Goal: Task Accomplishment & Management: Use online tool/utility

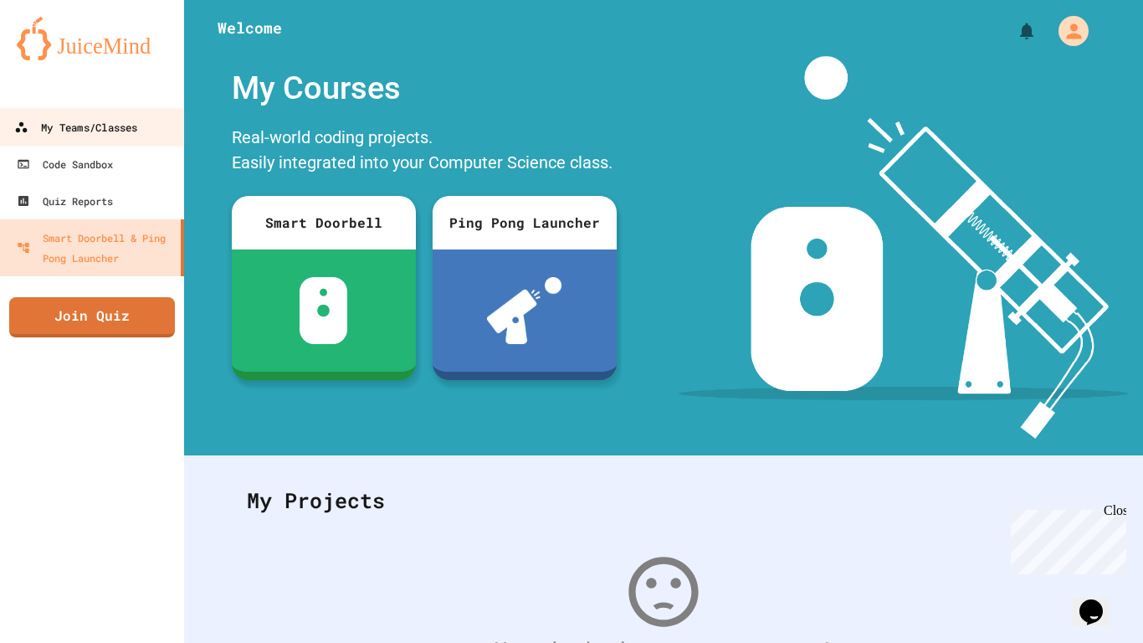
click at [130, 136] on div "My Teams/Classes" at bounding box center [75, 127] width 123 height 21
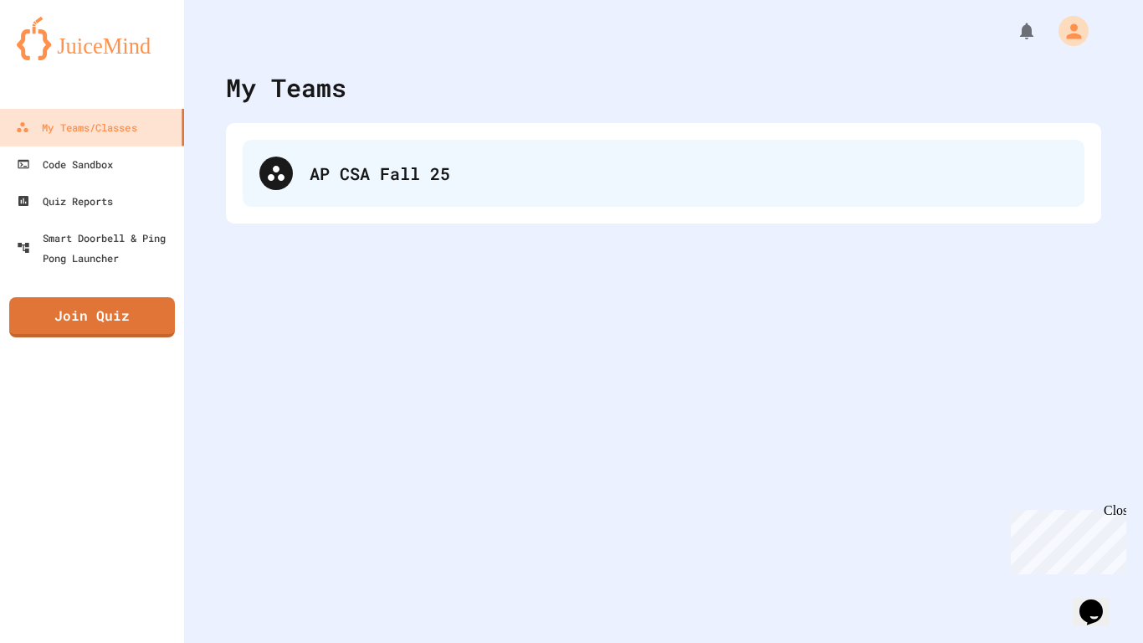
click at [414, 192] on div "AP CSA Fall 25" at bounding box center [664, 173] width 842 height 67
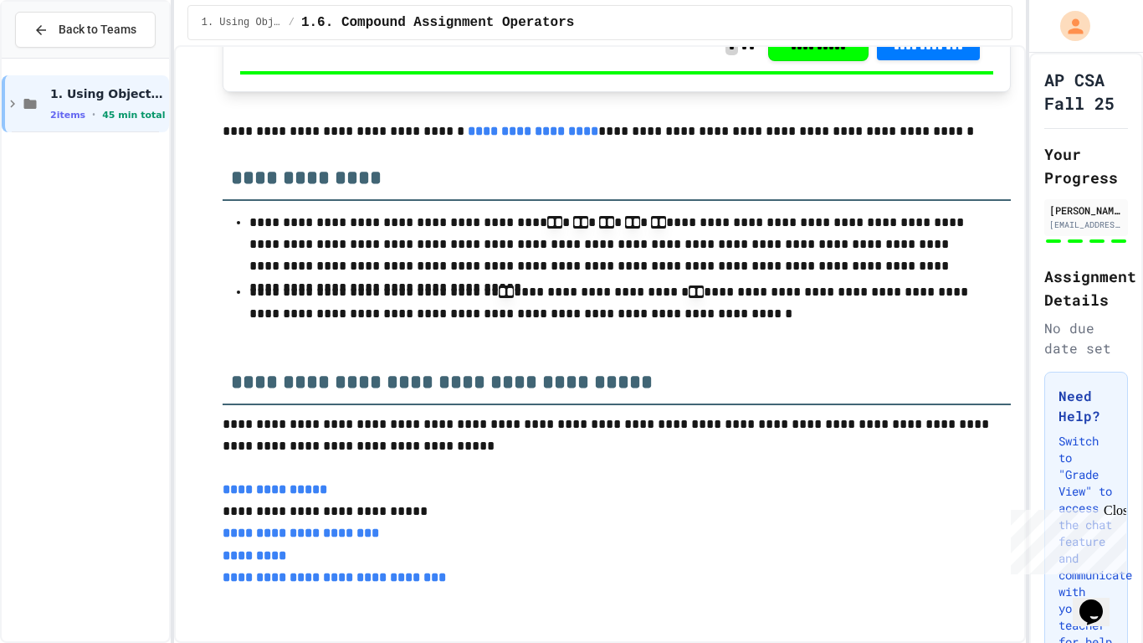
scroll to position [4604, 0]
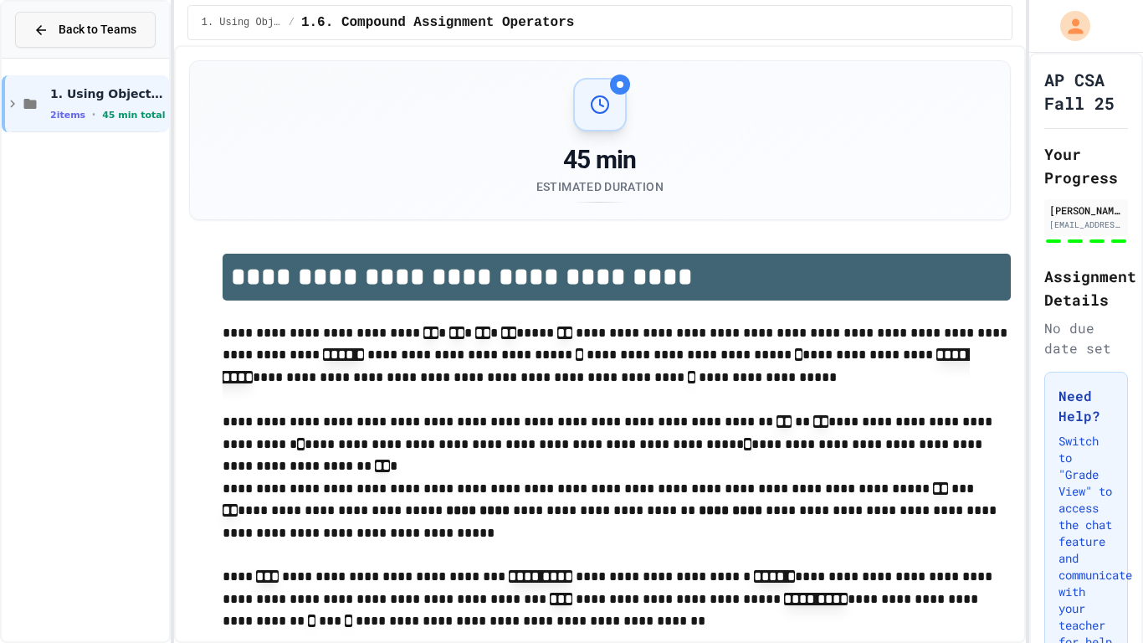
click at [83, 22] on span "Back to Teams" at bounding box center [98, 30] width 78 height 18
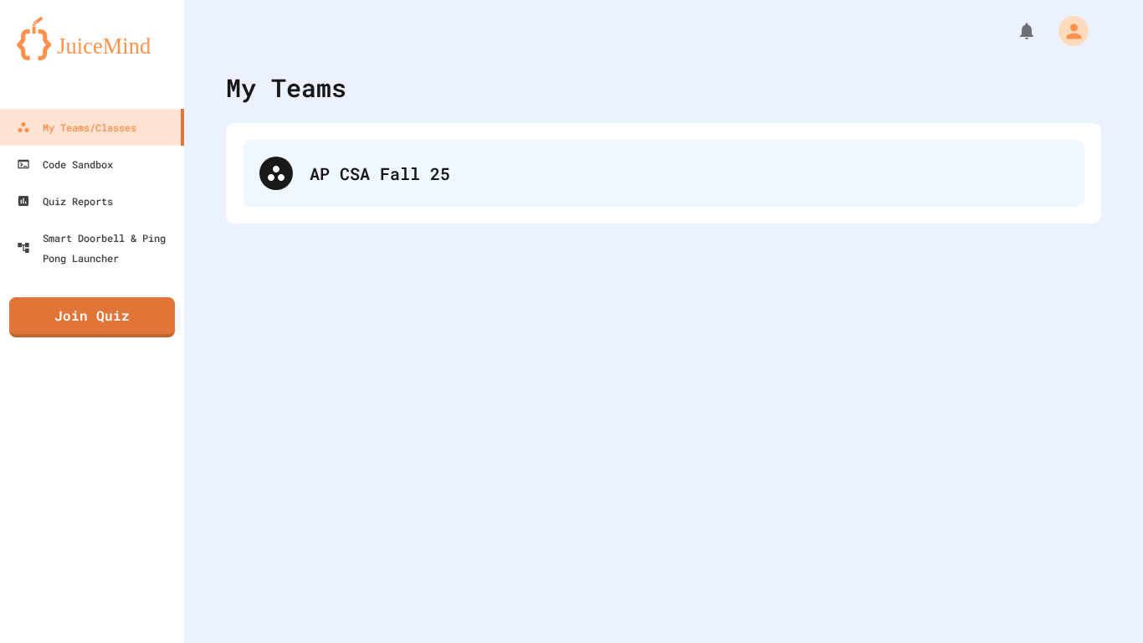
click at [306, 175] on div "AP CSA Fall 25" at bounding box center [664, 173] width 842 height 67
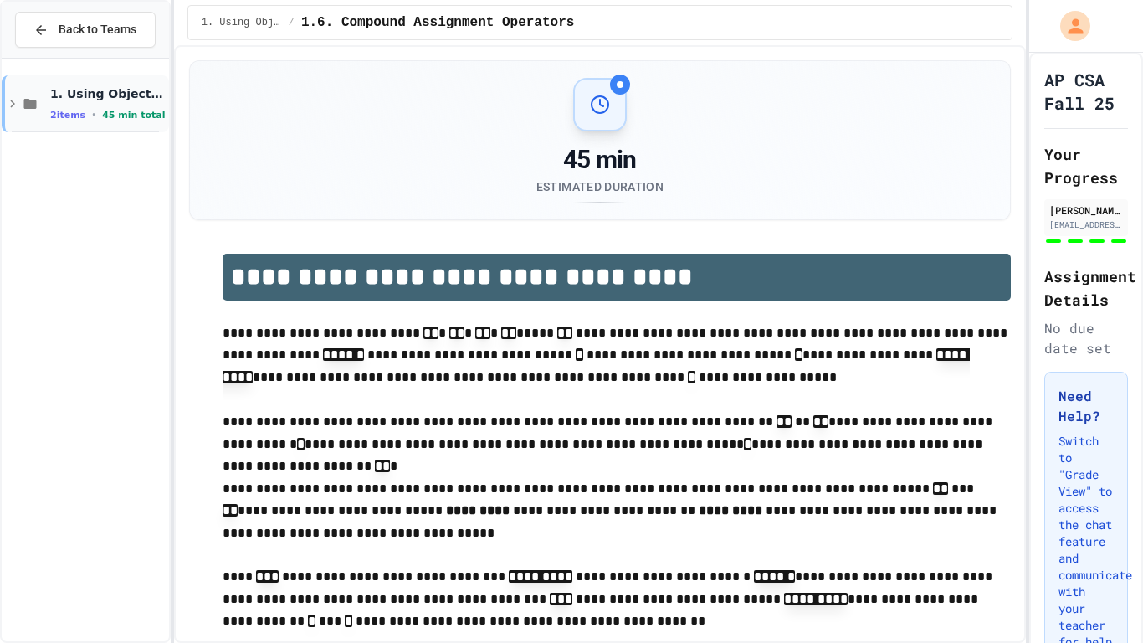
click at [8, 107] on icon at bounding box center [12, 103] width 15 height 15
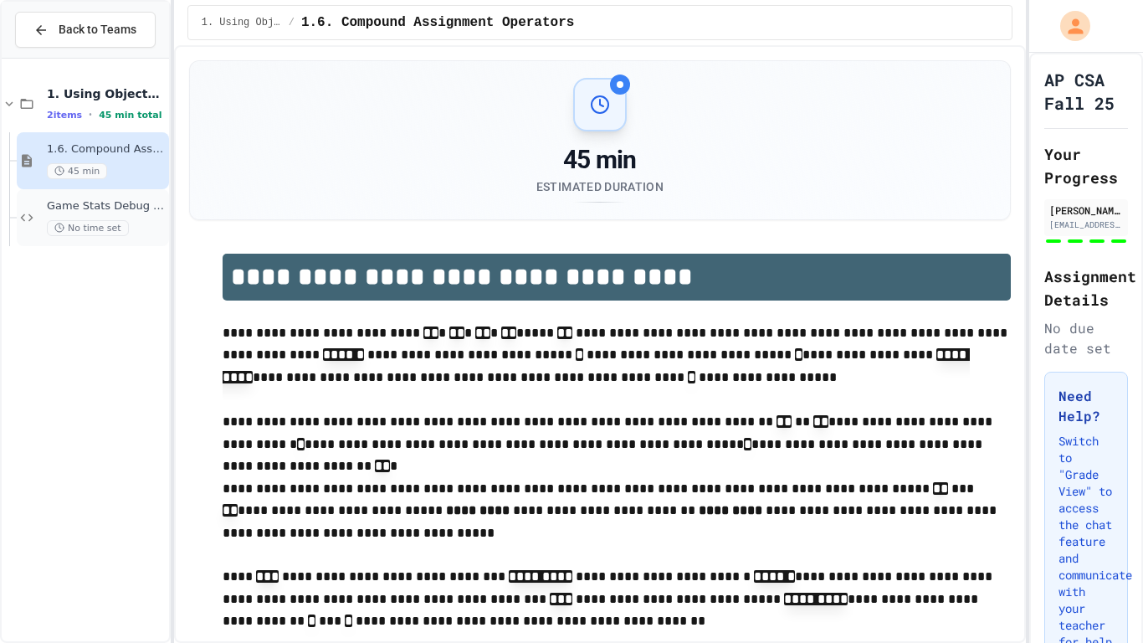
click at [109, 209] on span "Game Stats Debug Challenge" at bounding box center [106, 206] width 119 height 14
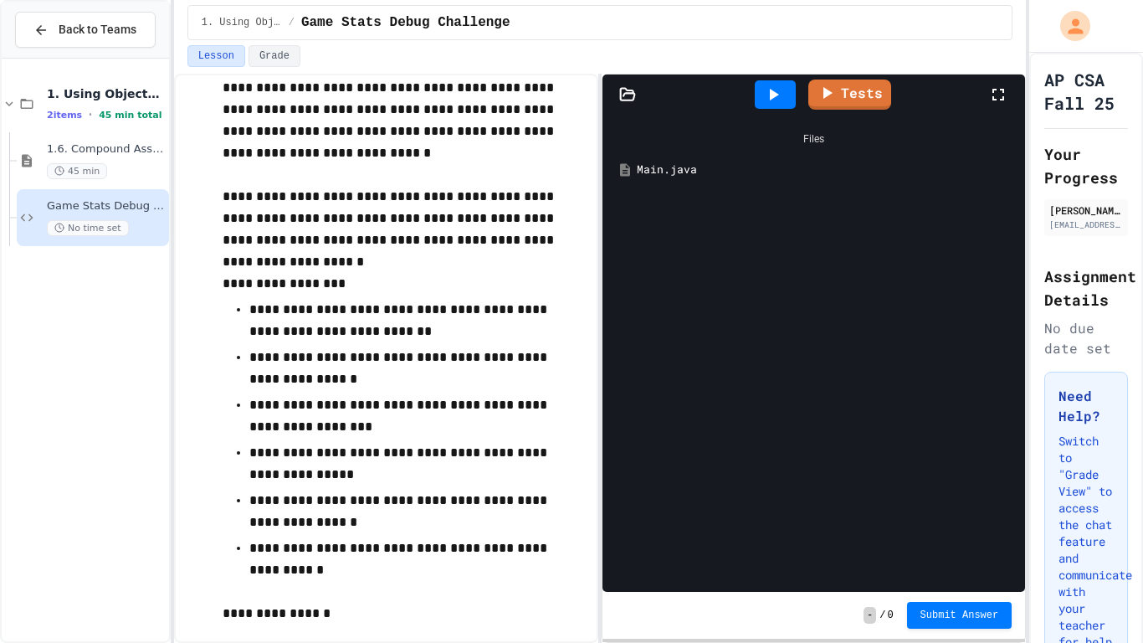
scroll to position [115, 0]
click at [640, 230] on div "Files Main.java" at bounding box center [814, 353] width 423 height 477
click at [999, 96] on icon at bounding box center [999, 95] width 20 height 20
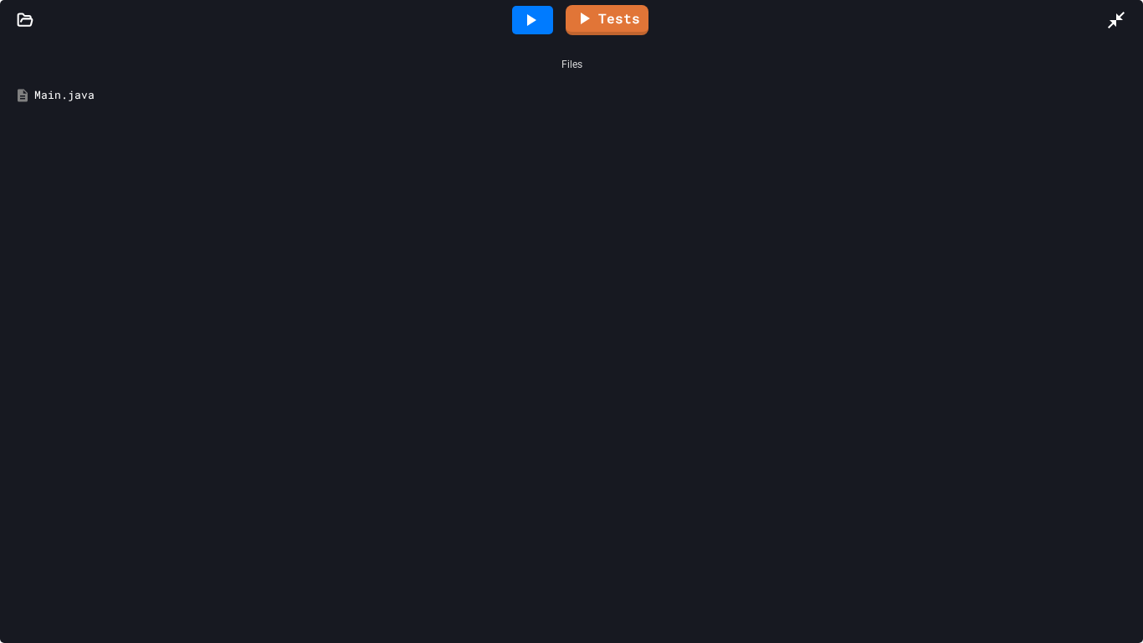
click at [18, 16] on icon at bounding box center [25, 19] width 14 height 12
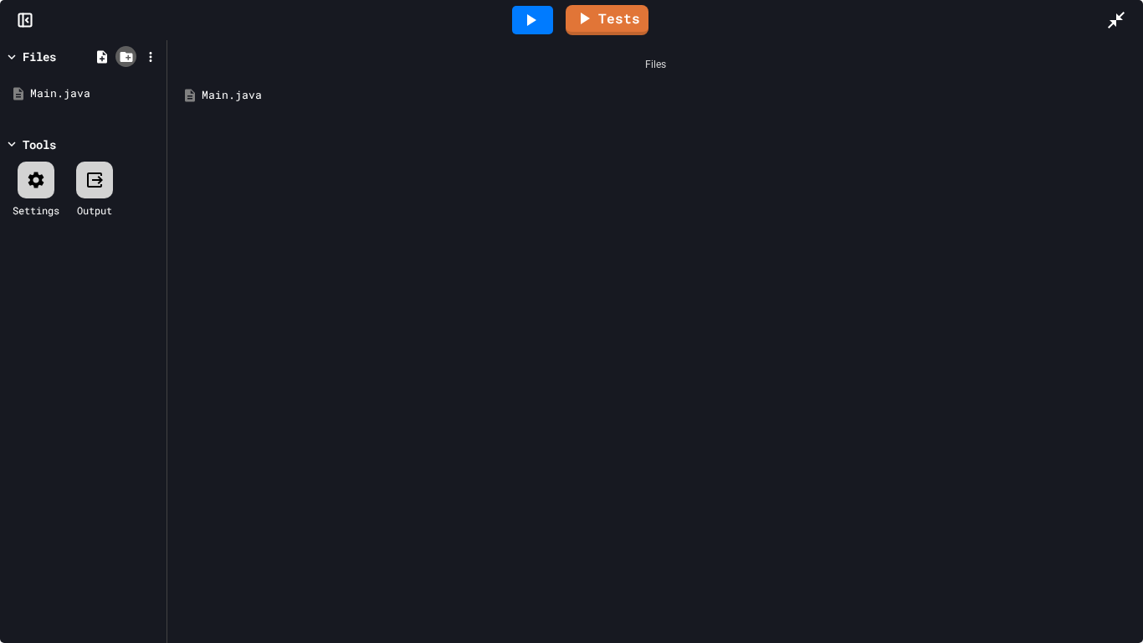
click at [119, 56] on icon at bounding box center [126, 56] width 15 height 15
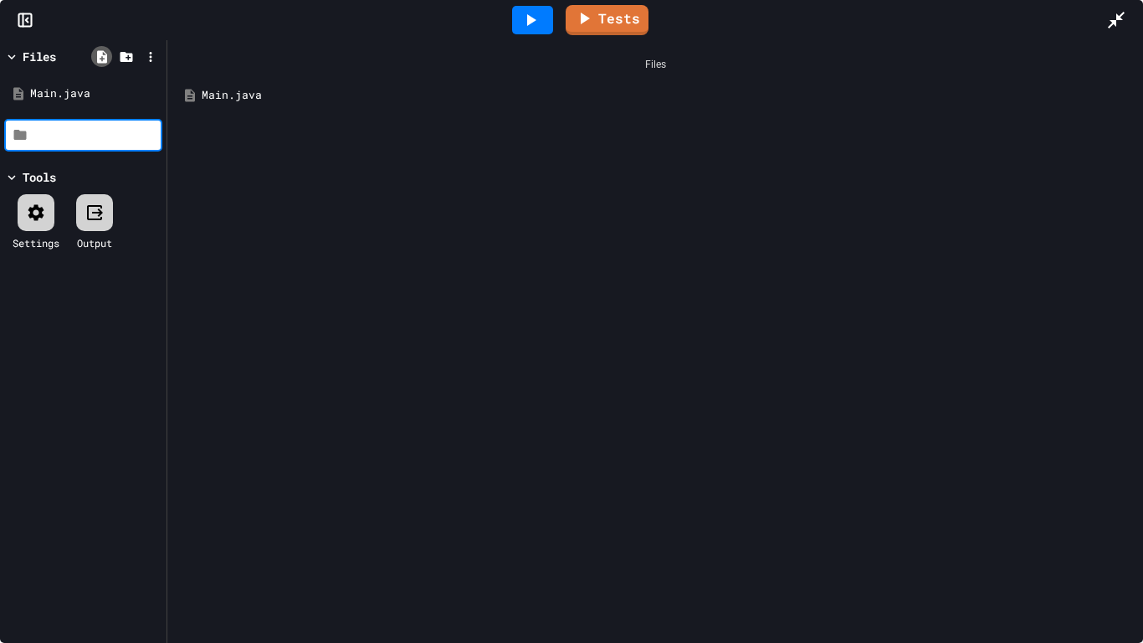
click at [101, 57] on icon at bounding box center [102, 56] width 15 height 15
click at [90, 137] on input at bounding box center [95, 135] width 127 height 17
type input "**********"
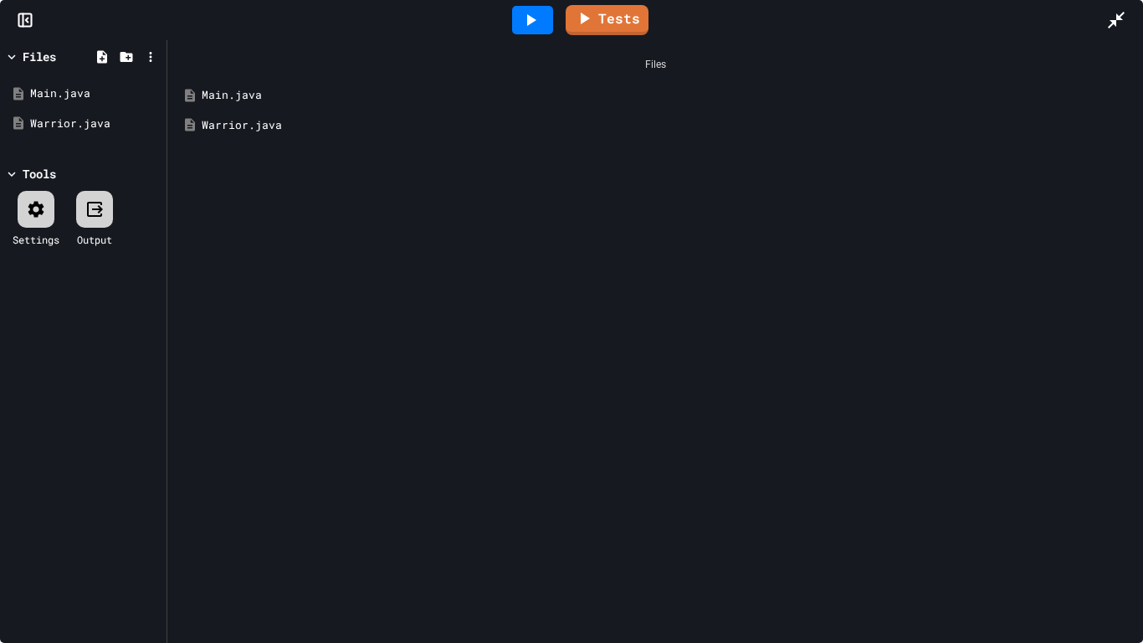
click at [219, 126] on div "Warrior.java" at bounding box center [668, 125] width 932 height 17
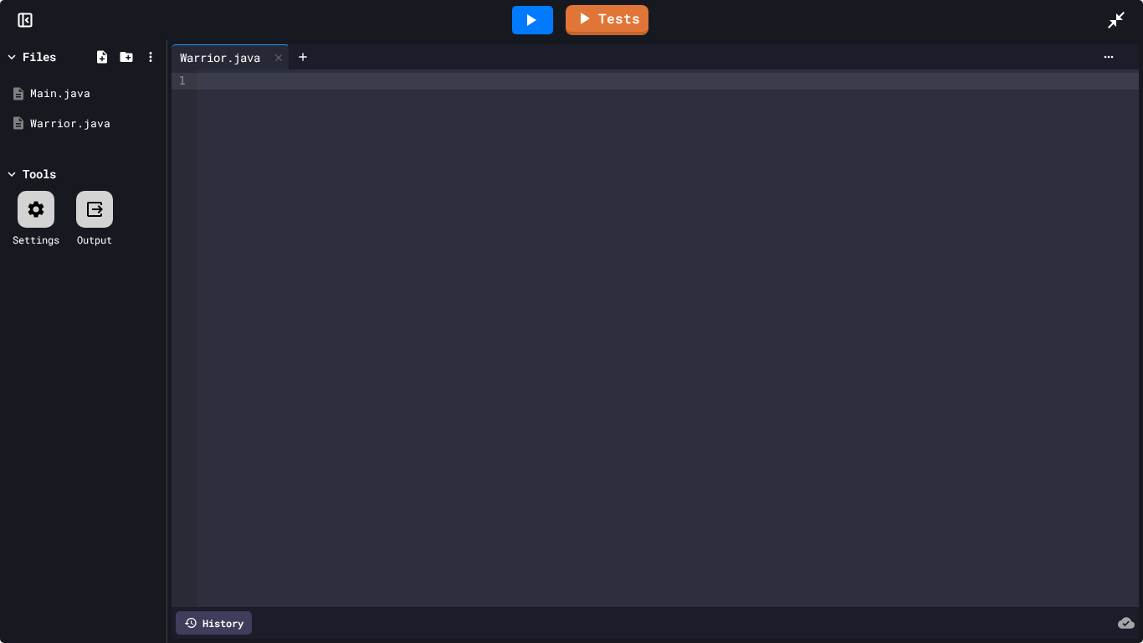
click at [291, 100] on div at bounding box center [668, 337] width 943 height 537
click at [1118, 20] on icon at bounding box center [1117, 20] width 20 height 20
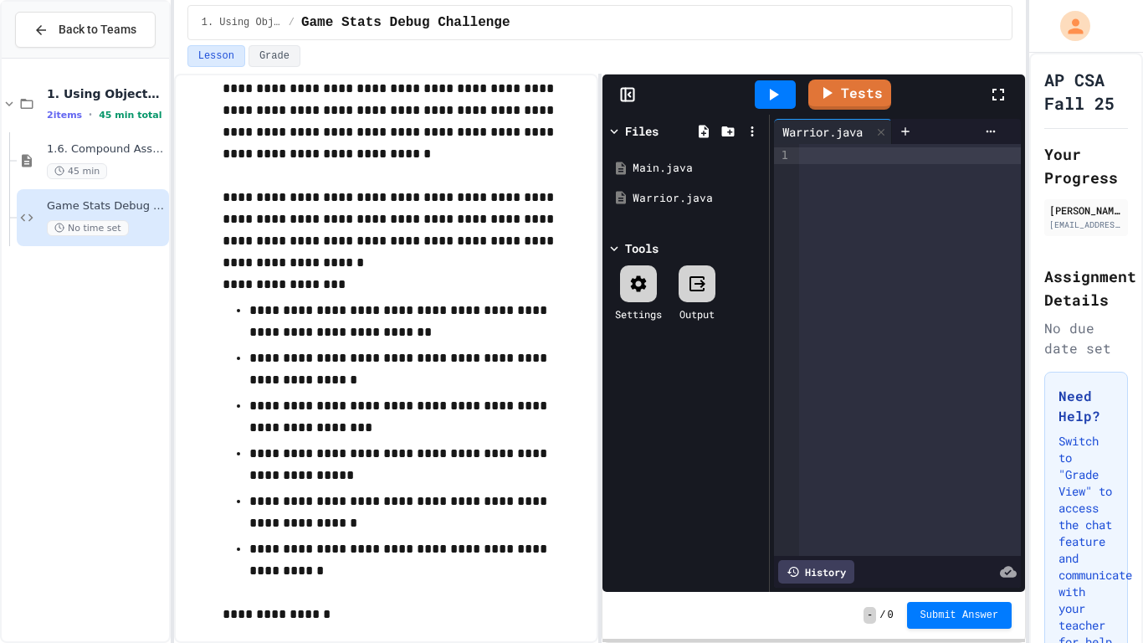
click at [934, 169] on div at bounding box center [910, 350] width 222 height 412
click at [997, 98] on icon at bounding box center [999, 95] width 20 height 20
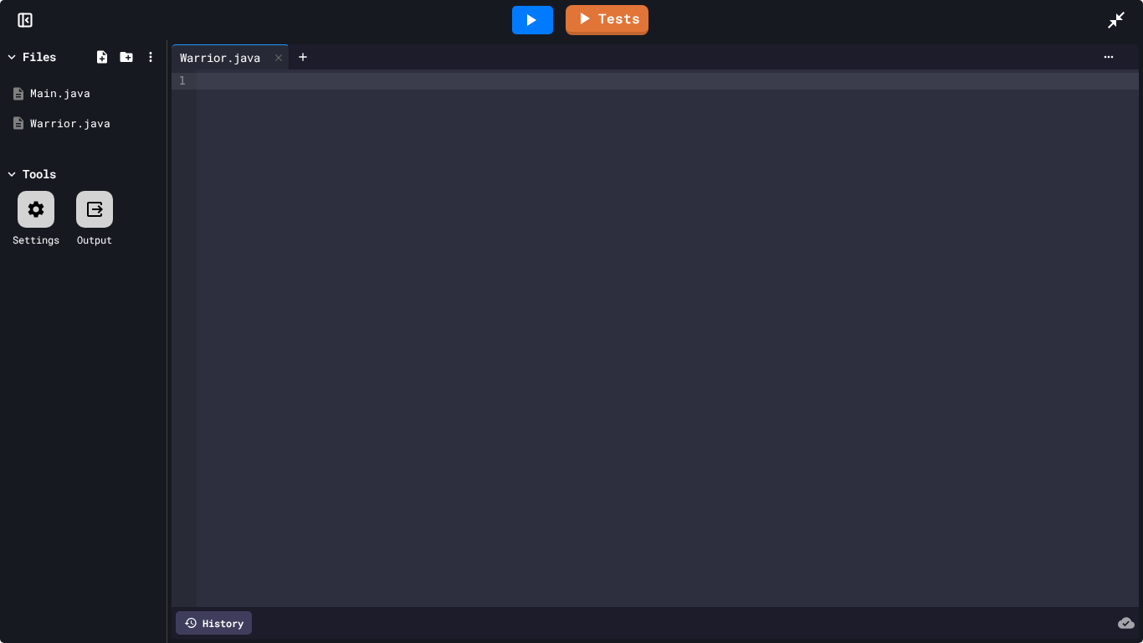
click at [637, 165] on div at bounding box center [668, 337] width 943 height 537
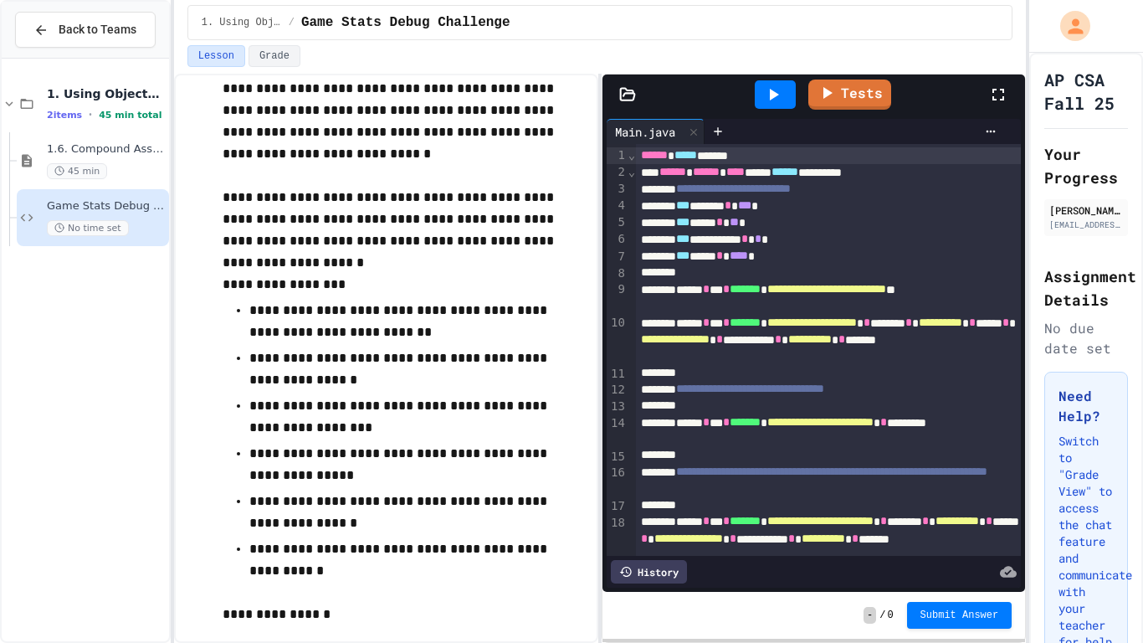
click at [1000, 96] on icon at bounding box center [999, 95] width 20 height 20
click at [995, 93] on icon at bounding box center [999, 95] width 20 height 20
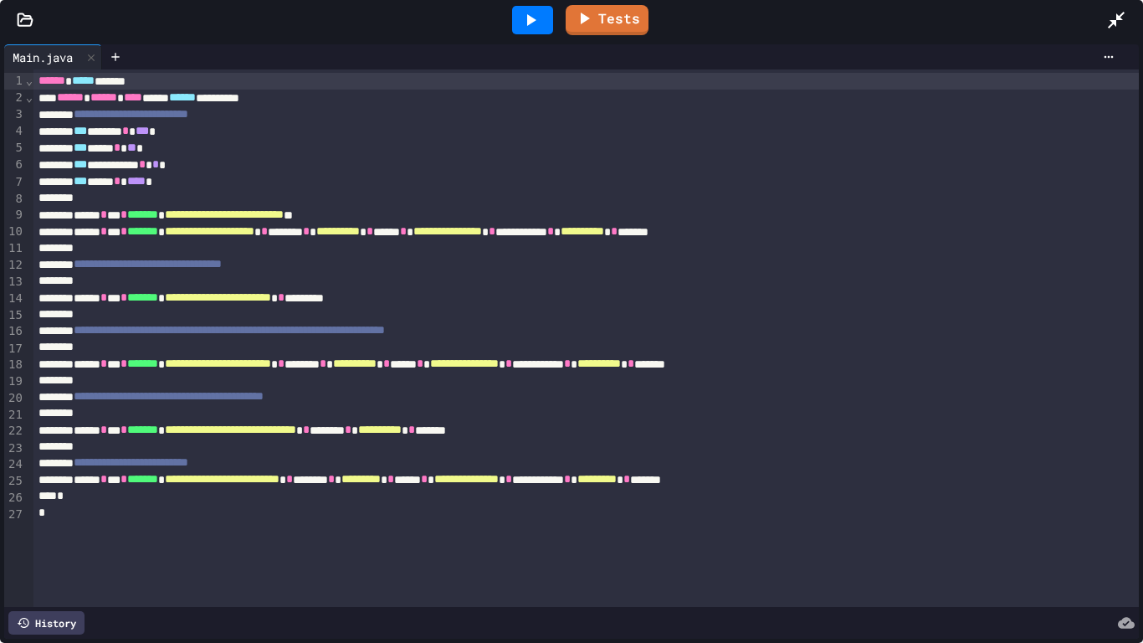
click at [299, 281] on div at bounding box center [586, 281] width 1107 height 17
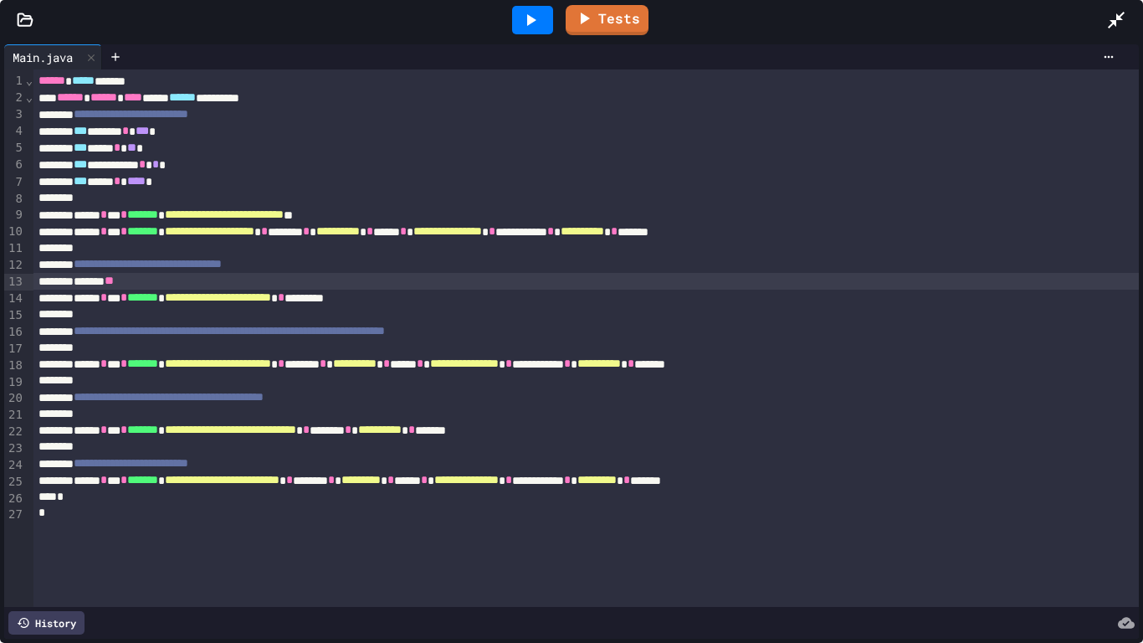
click at [1115, 16] on icon at bounding box center [1117, 20] width 20 height 20
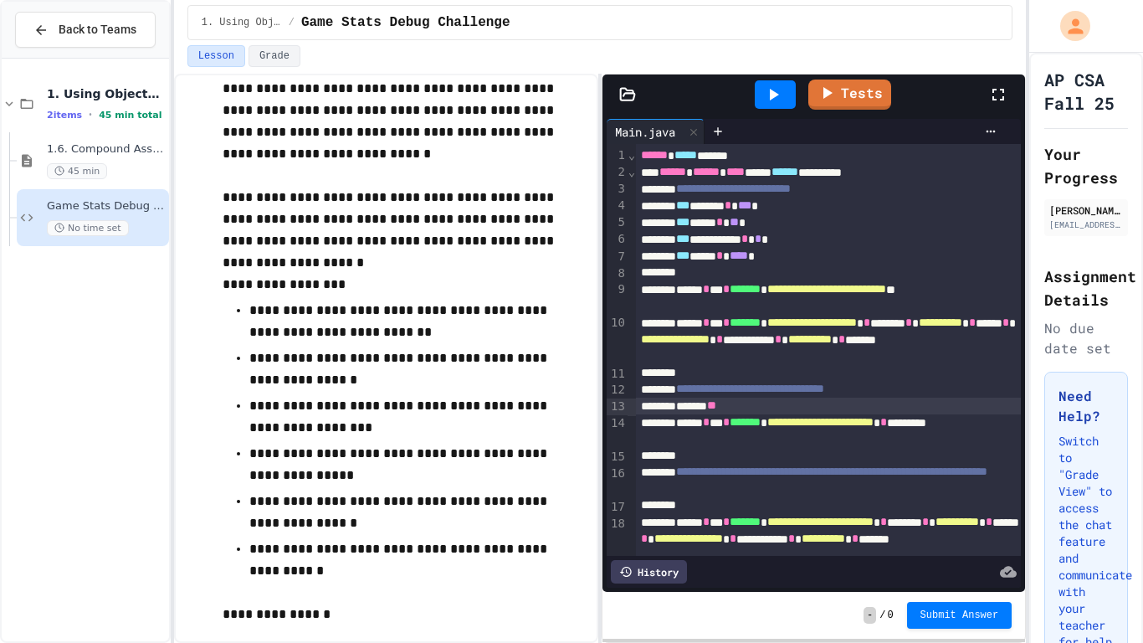
click at [994, 94] on icon at bounding box center [999, 95] width 20 height 20
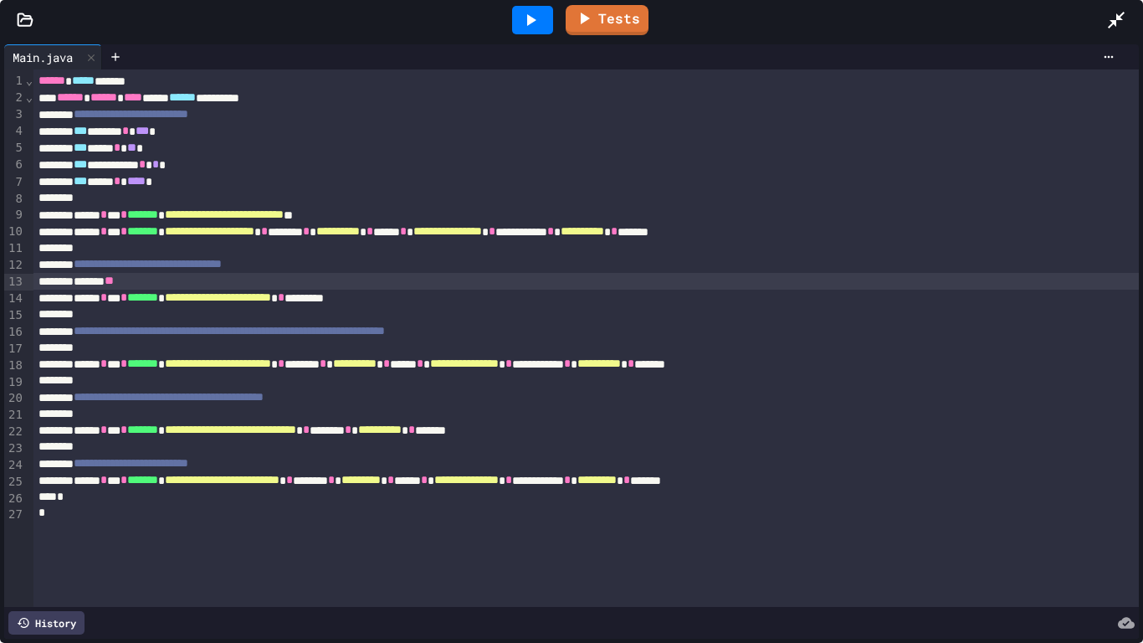
click at [330, 282] on div "****** **" at bounding box center [586, 281] width 1107 height 17
click at [301, 349] on div at bounding box center [586, 348] width 1107 height 17
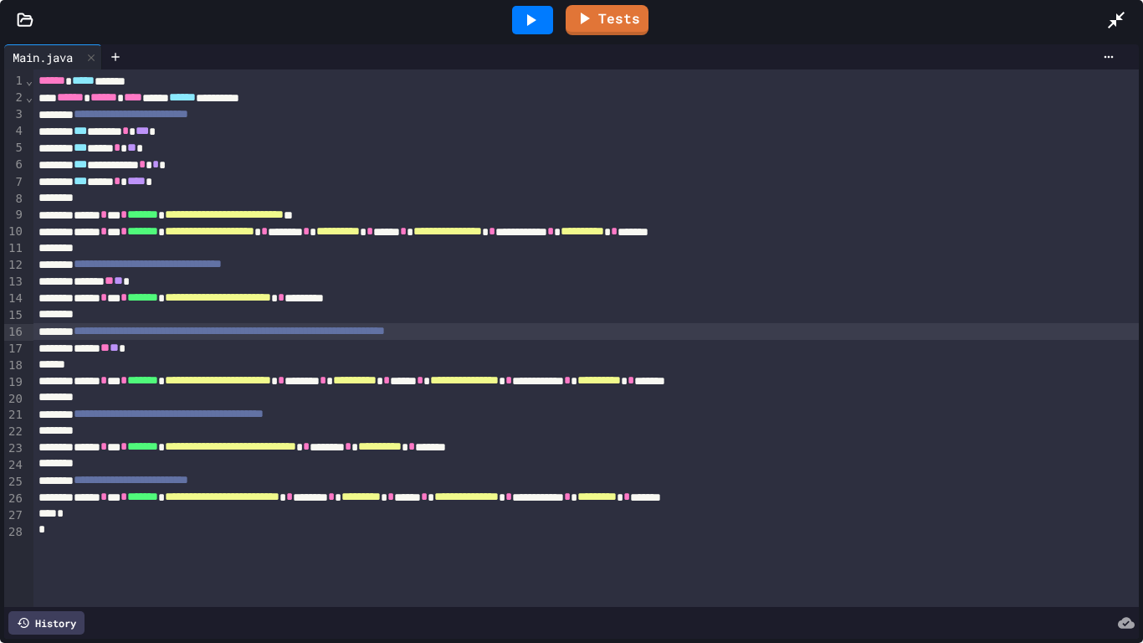
click at [385, 329] on span "**********" at bounding box center [229, 331] width 311 height 12
click at [385, 331] on span "**********" at bounding box center [229, 331] width 311 height 12
drag, startPoint x: 596, startPoint y: 335, endPoint x: 169, endPoint y: 326, distance: 427.0
click at [169, 326] on div "**********" at bounding box center [586, 331] width 1107 height 17
click at [231, 370] on div at bounding box center [586, 365] width 1107 height 17
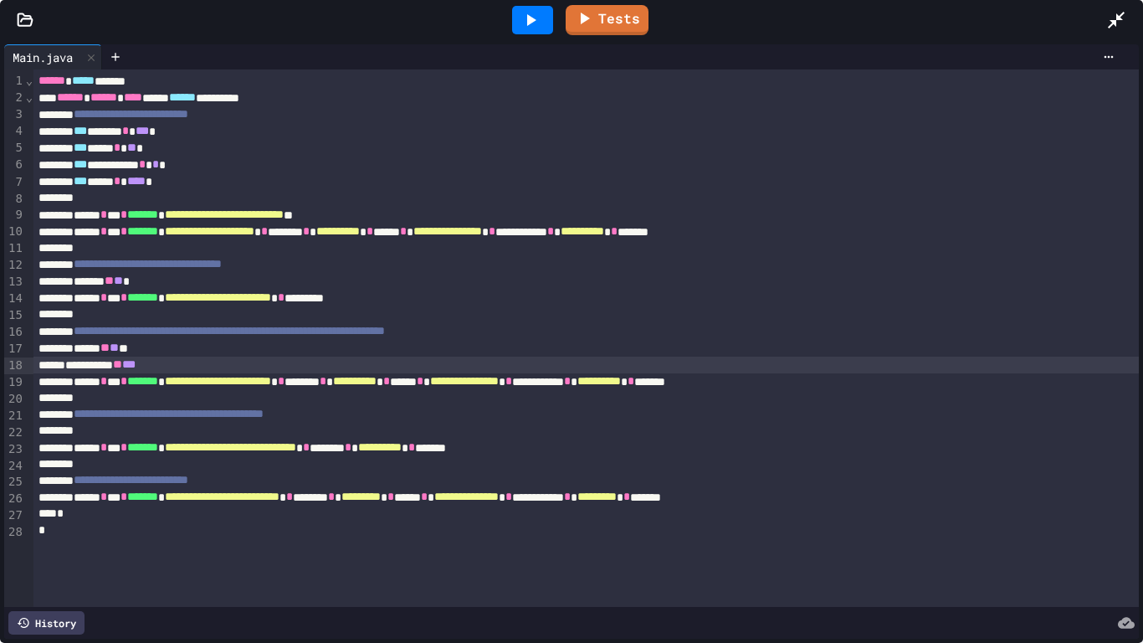
click at [204, 359] on div "**********" at bounding box center [586, 365] width 1107 height 17
click at [193, 348] on div "****** ** ** *" at bounding box center [586, 348] width 1107 height 17
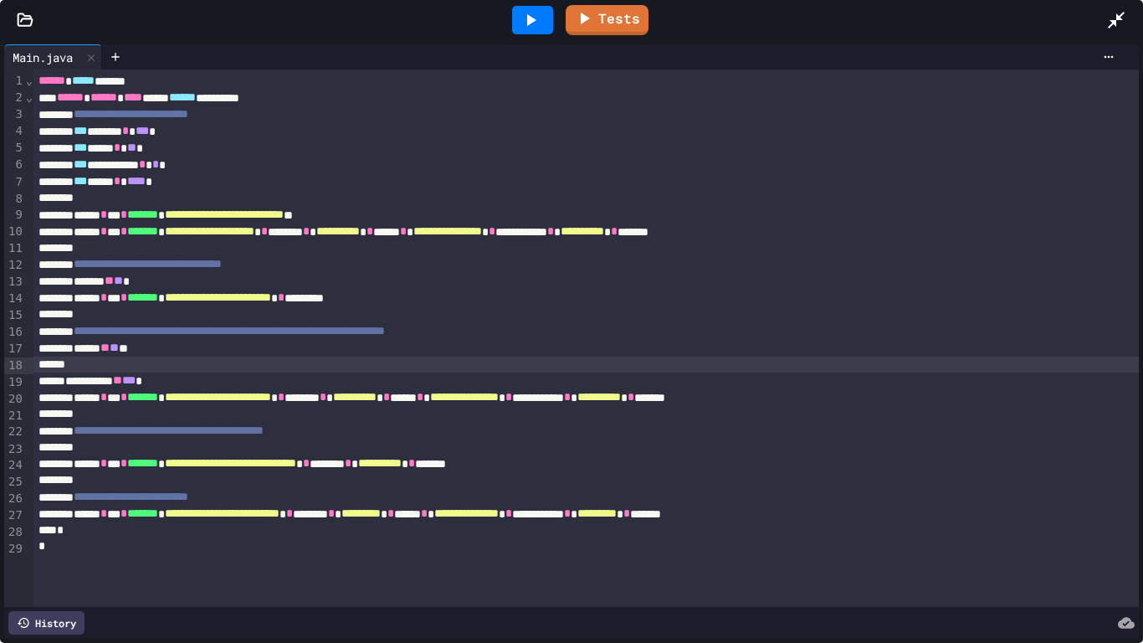
click at [86, 382] on div "**********" at bounding box center [586, 380] width 1107 height 17
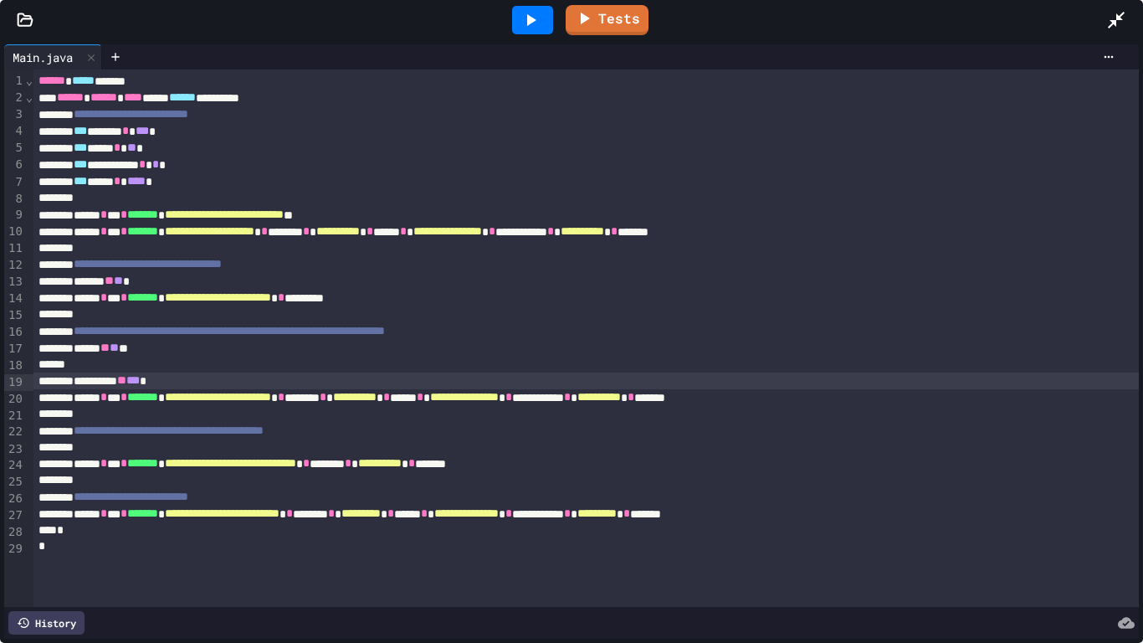
click at [110, 369] on div at bounding box center [586, 365] width 1107 height 17
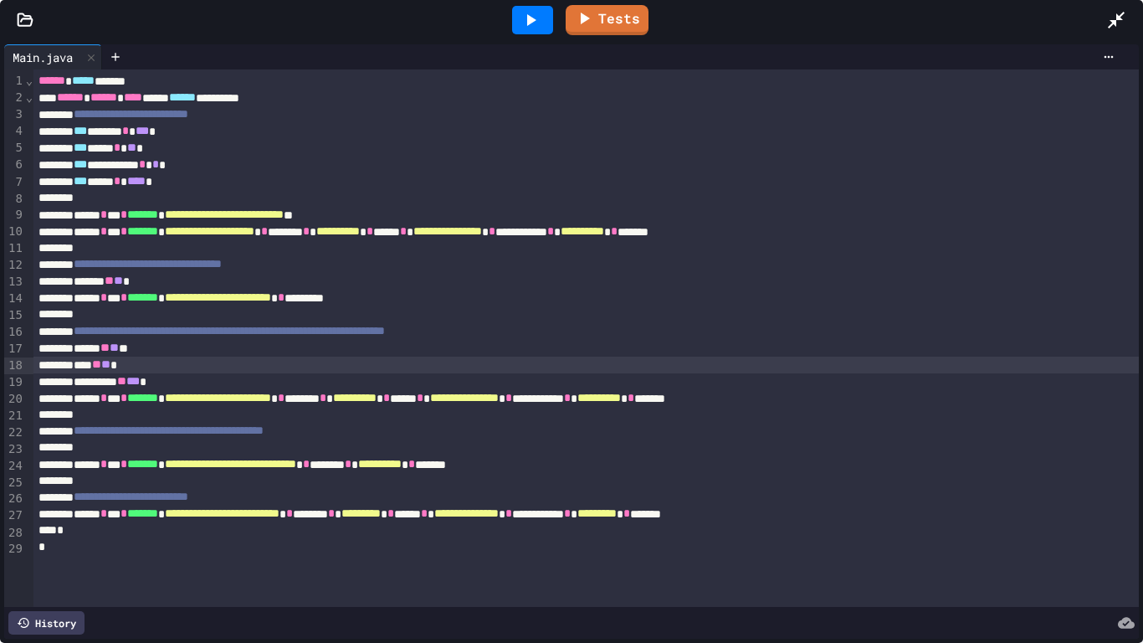
click at [245, 379] on div "**********" at bounding box center [586, 381] width 1107 height 17
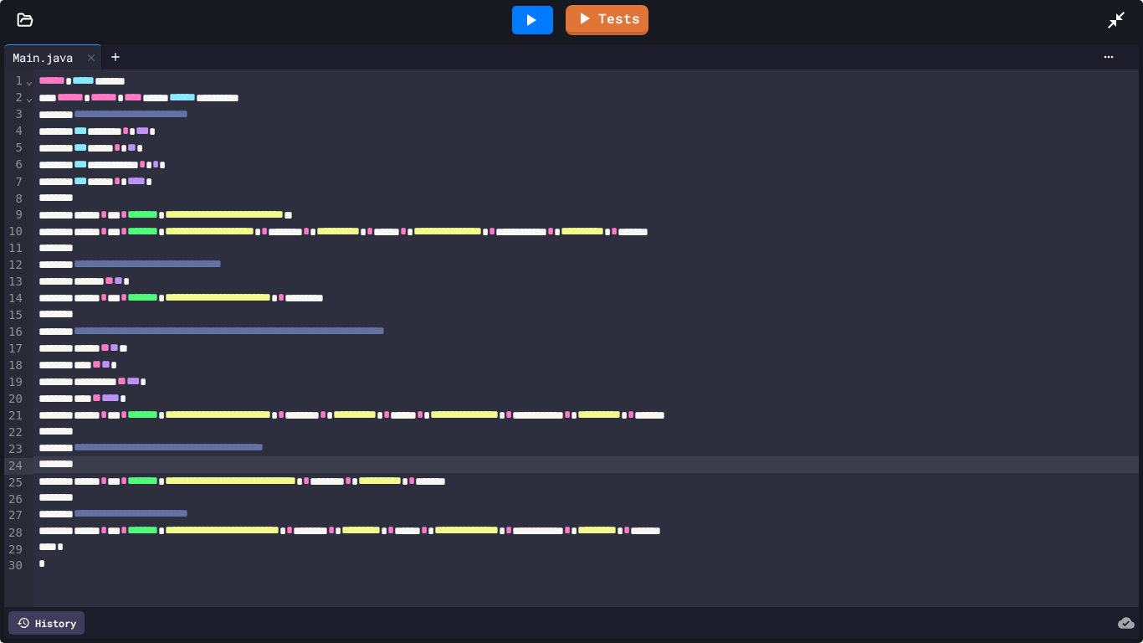
click at [233, 463] on div at bounding box center [586, 464] width 1107 height 17
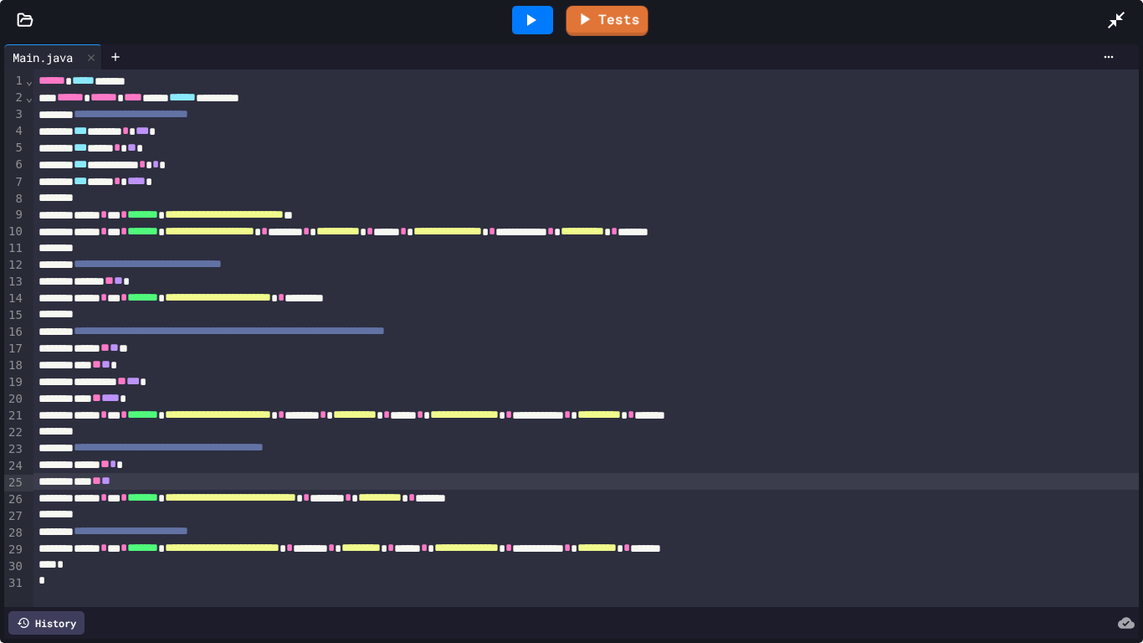
click at [554, 17] on div at bounding box center [533, 19] width 58 height 45
click at [549, 19] on div at bounding box center [532, 20] width 41 height 28
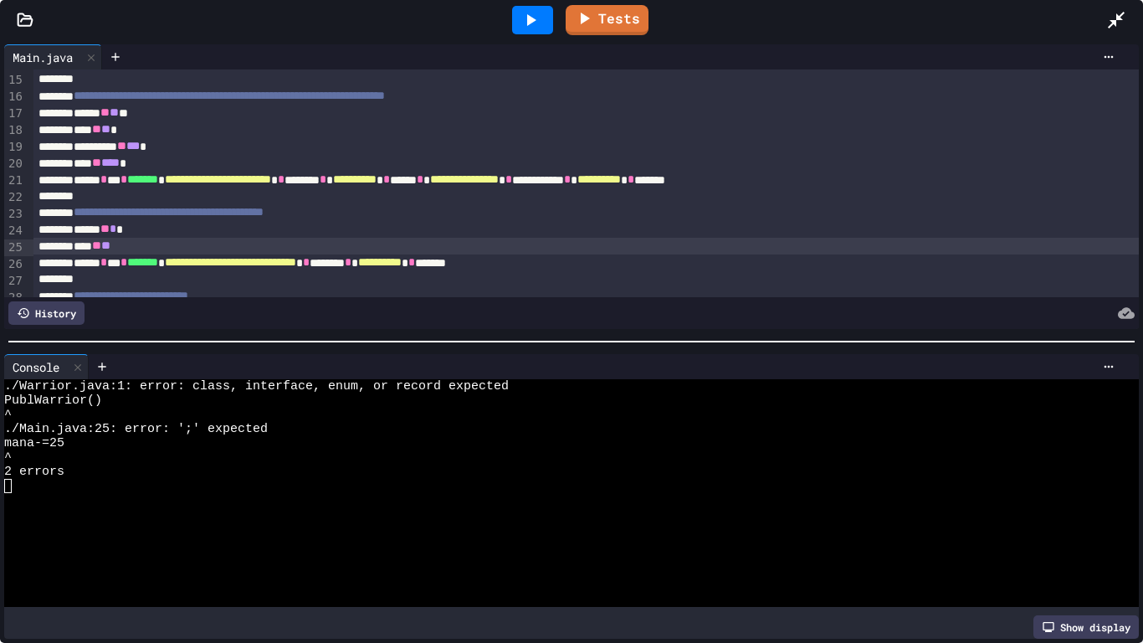
scroll to position [297, 0]
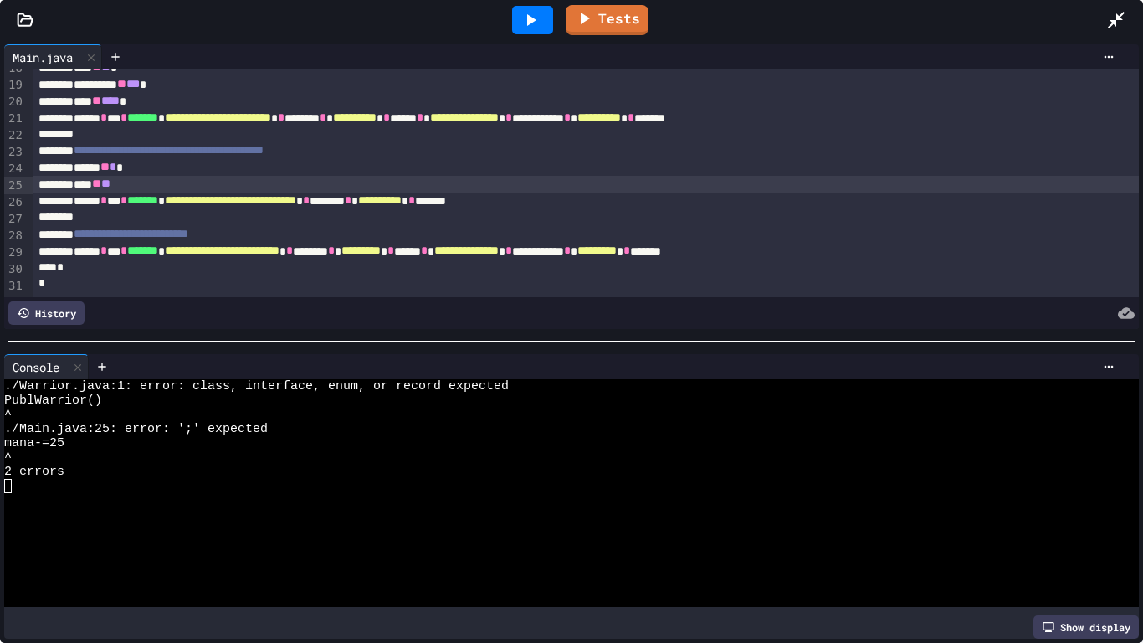
click at [252, 175] on div "****** ** * *" at bounding box center [586, 167] width 1107 height 17
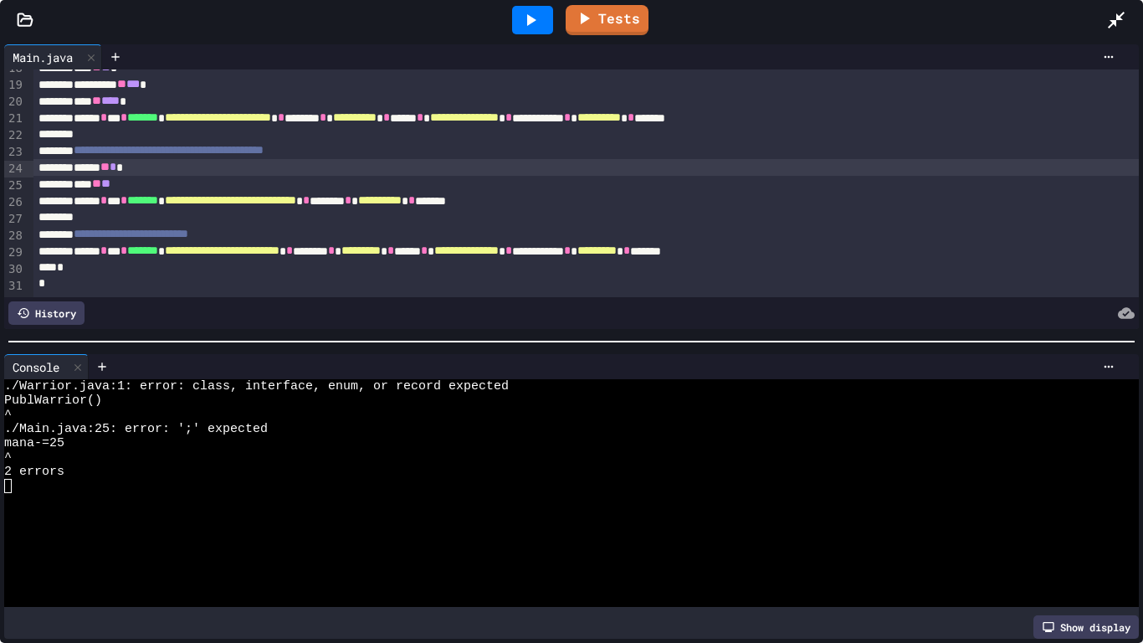
click at [248, 182] on div "**** ** **" at bounding box center [586, 184] width 1107 height 17
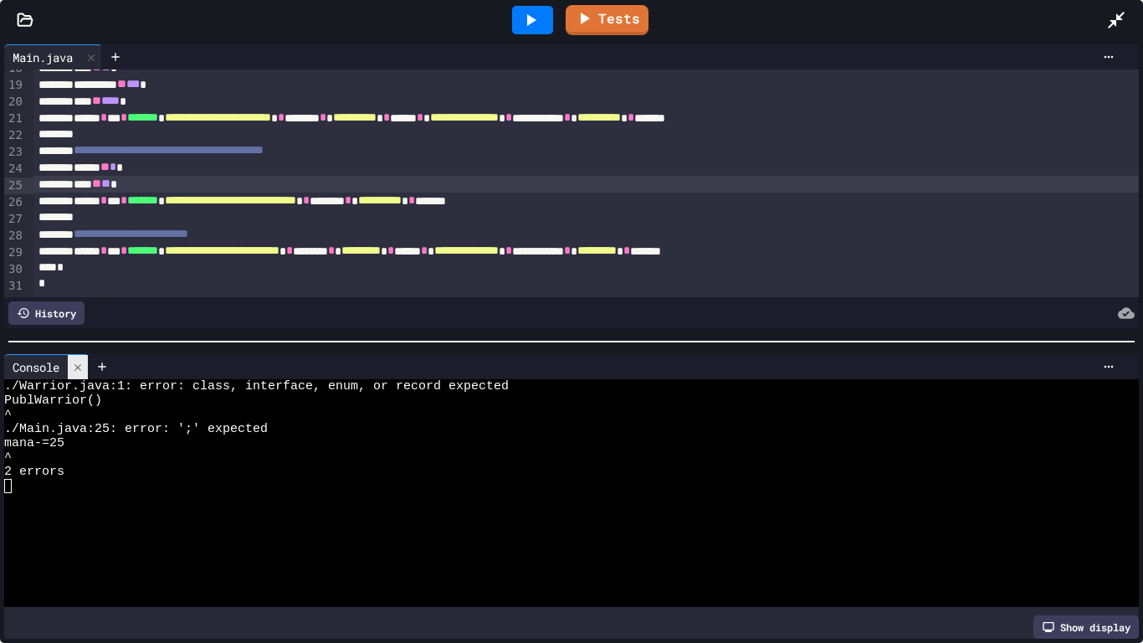
click at [83, 368] on icon at bounding box center [78, 368] width 12 height 12
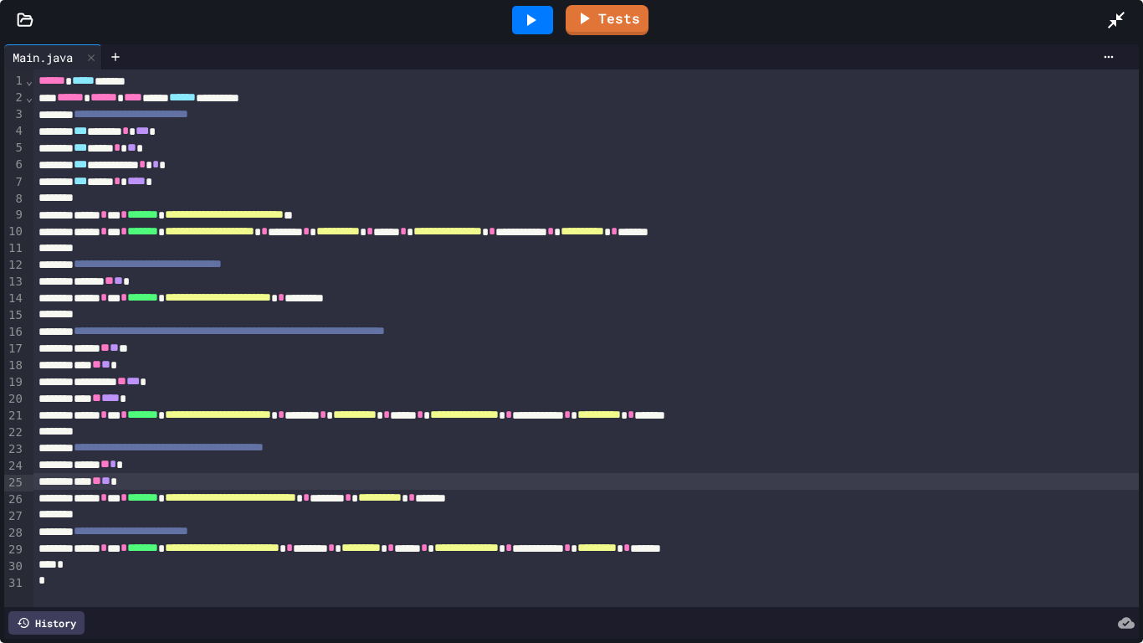
click at [540, 10] on icon at bounding box center [531, 20] width 20 height 20
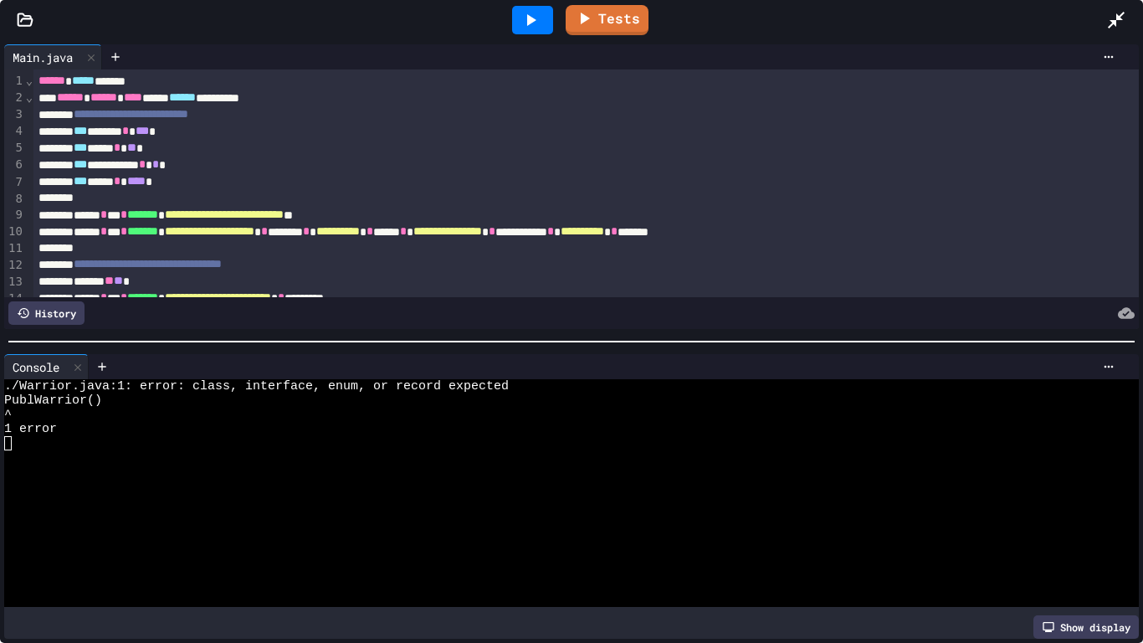
click at [23, 18] on icon at bounding box center [25, 19] width 14 height 12
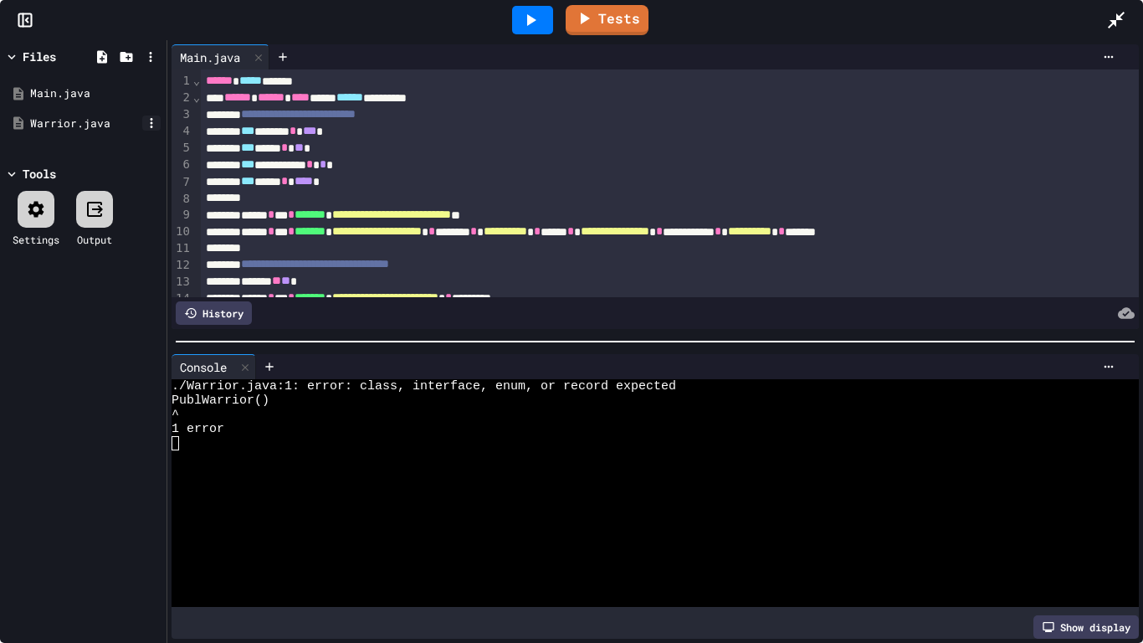
click at [150, 126] on icon at bounding box center [151, 123] width 15 height 15
click at [202, 306] on li "Delete" at bounding box center [203, 321] width 115 height 30
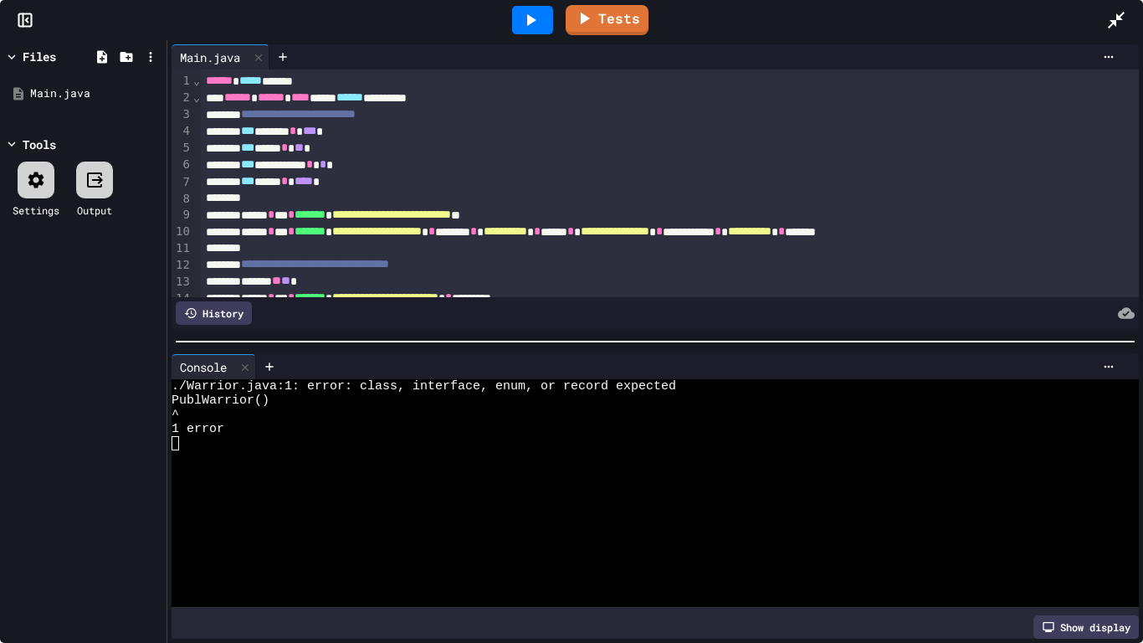
click at [23, 18] on icon at bounding box center [23, 20] width 0 height 13
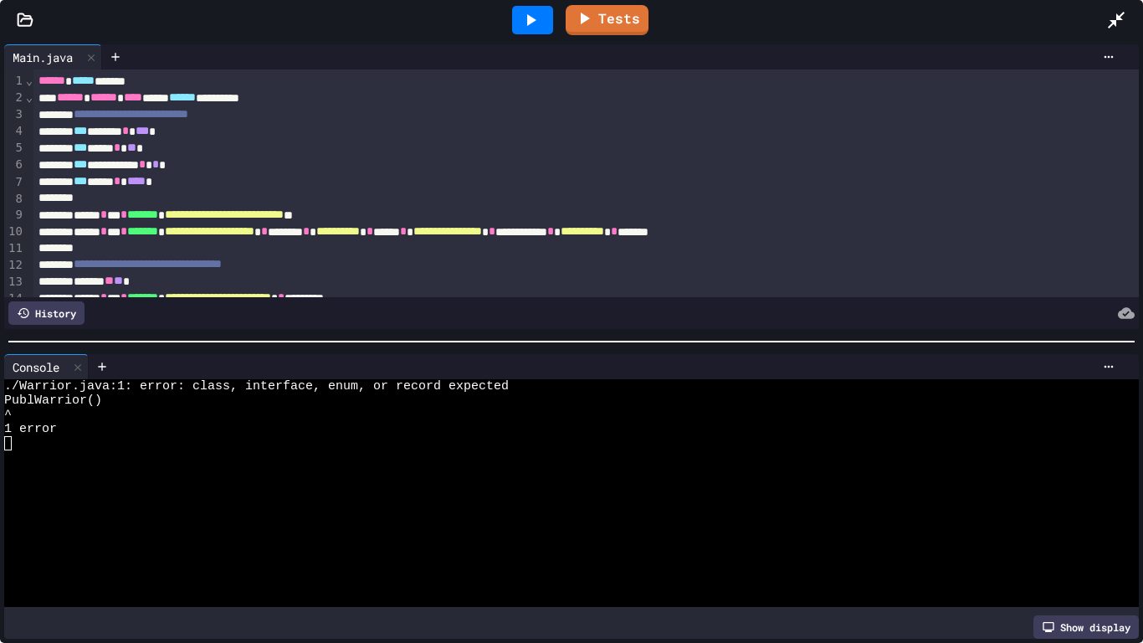
click at [537, 16] on icon at bounding box center [531, 20] width 20 height 20
click at [110, 184] on div "*** **** * **** *" at bounding box center [586, 181] width 1107 height 17
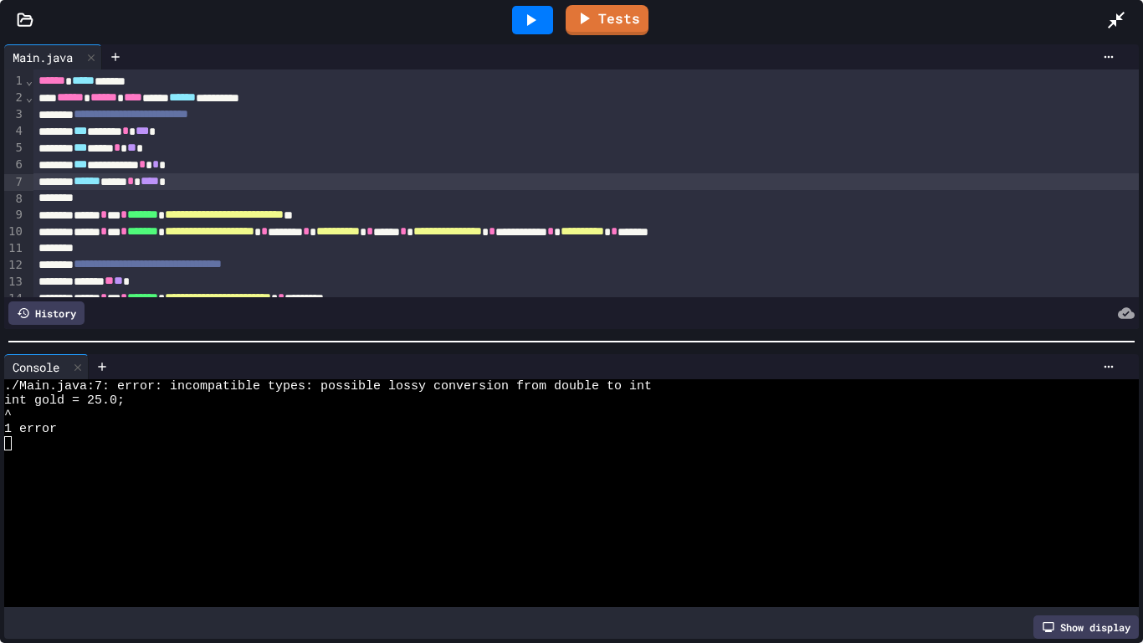
click at [543, 18] on div at bounding box center [532, 20] width 41 height 28
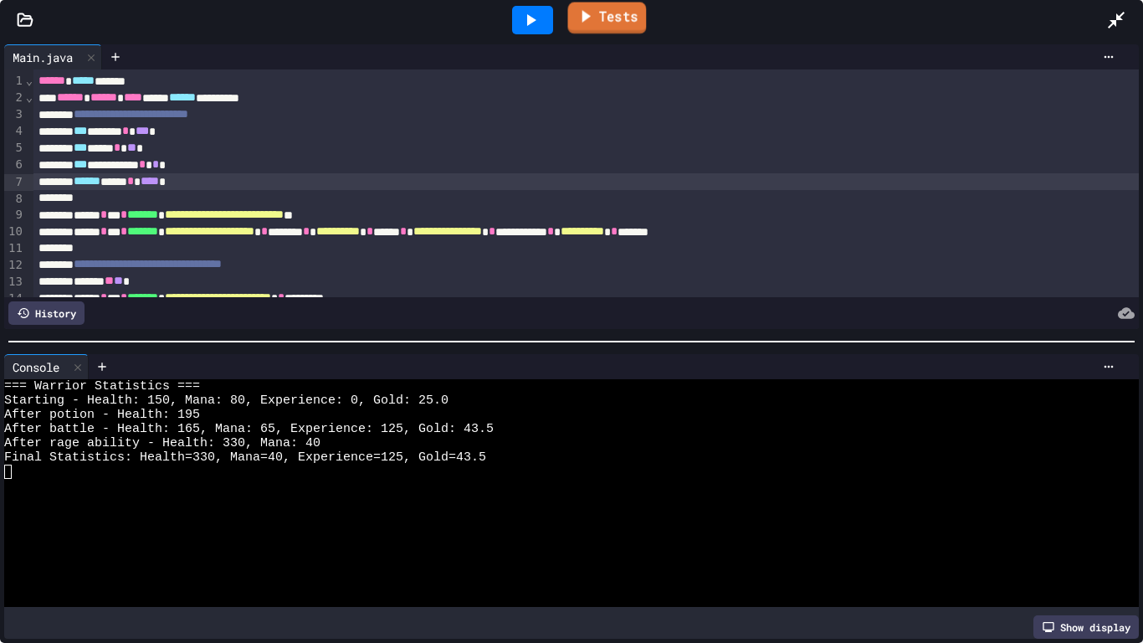
click at [586, 18] on icon at bounding box center [587, 16] width 8 height 13
click at [1116, 20] on icon at bounding box center [1116, 20] width 17 height 17
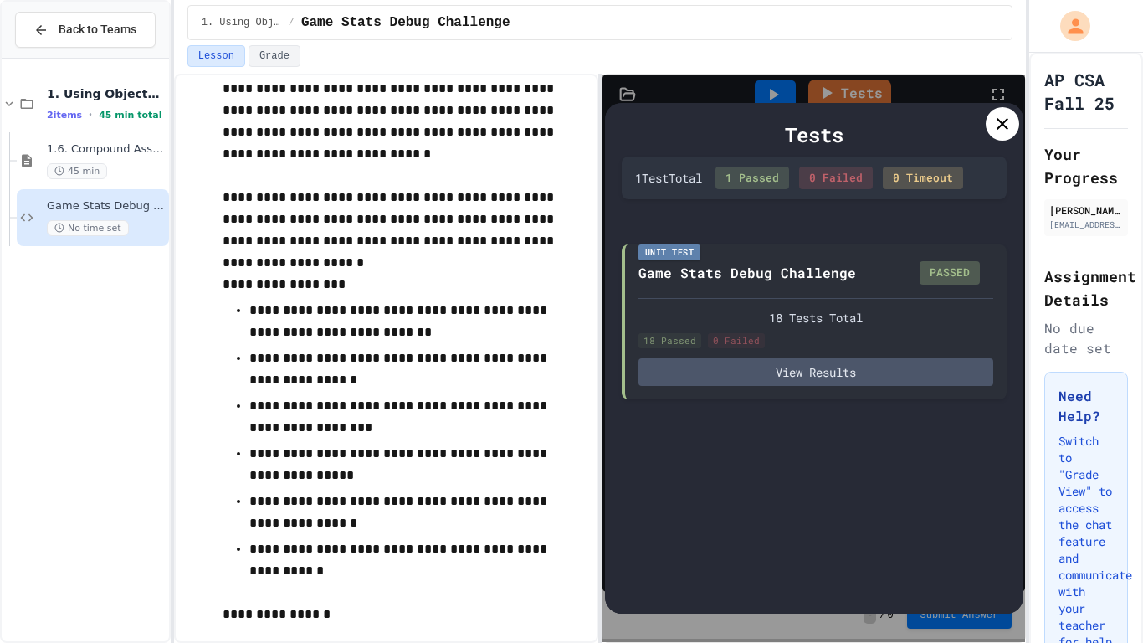
click at [999, 126] on icon at bounding box center [1003, 124] width 12 height 12
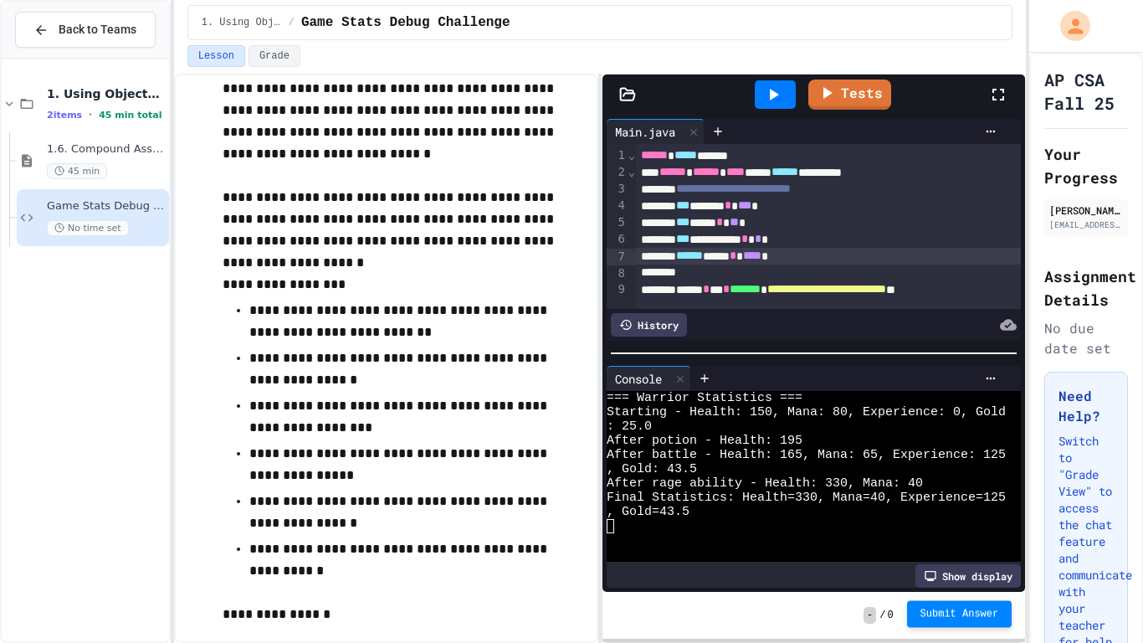
click at [946, 612] on span "Submit Answer" at bounding box center [960, 613] width 79 height 13
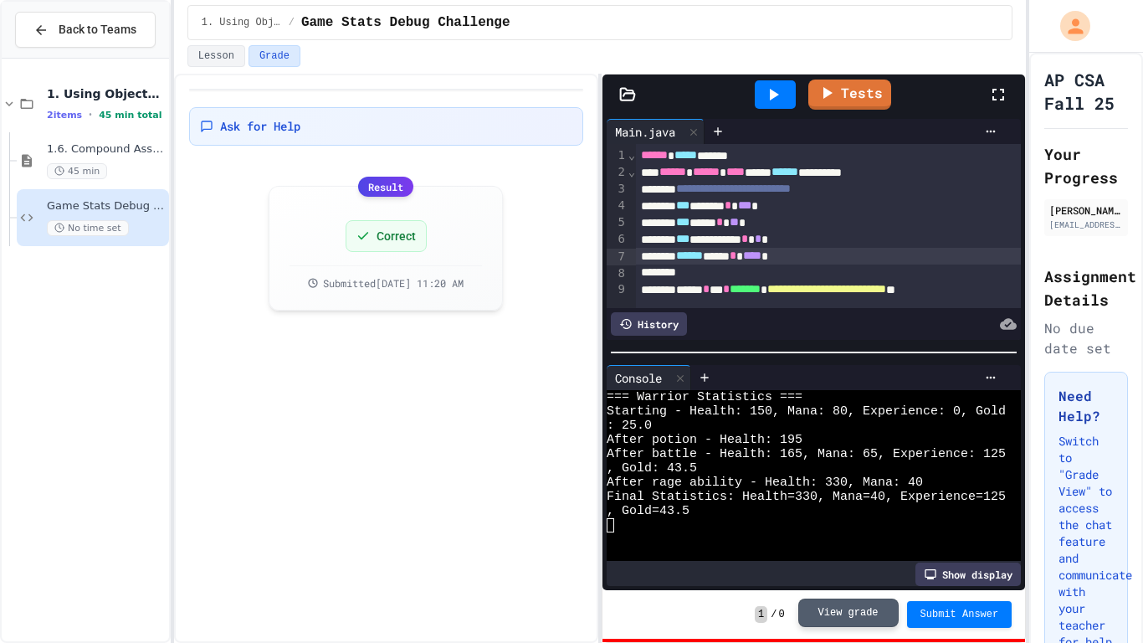
click at [862, 610] on button "View grade" at bounding box center [849, 613] width 100 height 28
click at [949, 619] on button "Submit Answer" at bounding box center [959, 612] width 105 height 27
click at [391, 194] on div "Result" at bounding box center [385, 185] width 55 height 20
click at [280, 63] on button "Grade" at bounding box center [275, 56] width 52 height 22
click at [220, 47] on button "Lesson" at bounding box center [217, 56] width 58 height 22
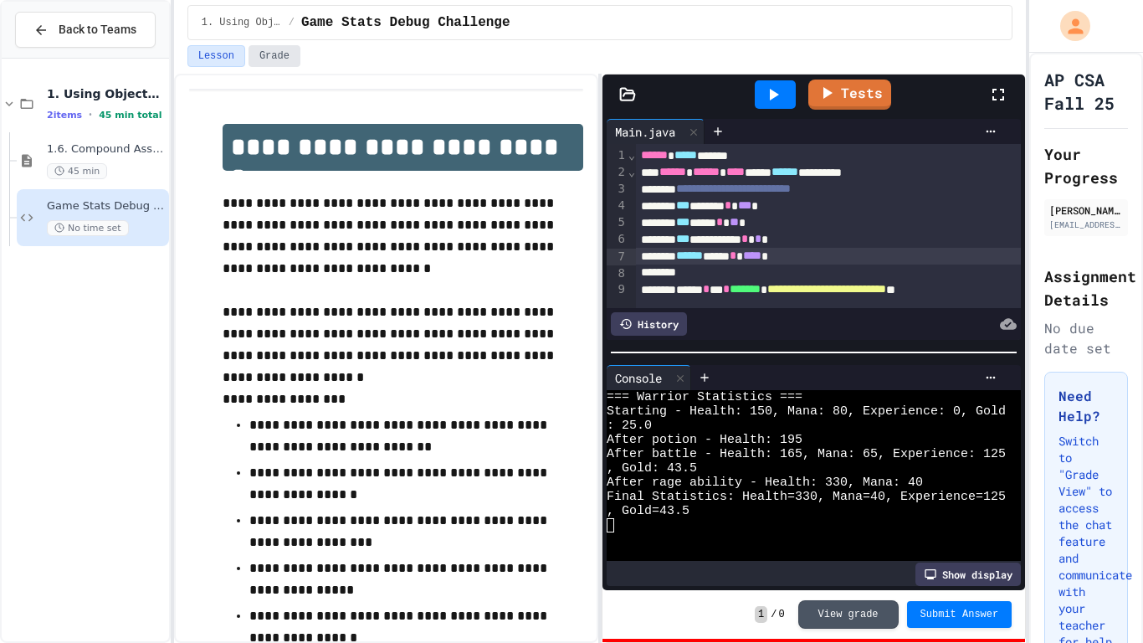
click at [286, 55] on button "Grade" at bounding box center [275, 56] width 52 height 22
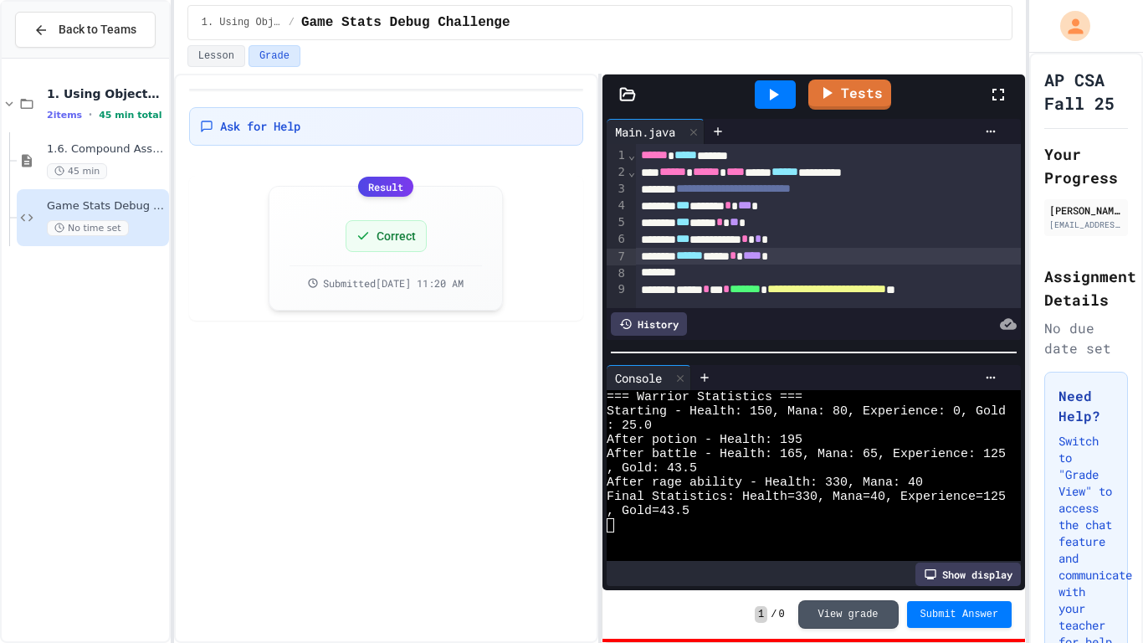
click at [782, 458] on span "After battle - Health: 165, Mana: 65, Experience: 125" at bounding box center [806, 454] width 399 height 14
